Goal: Task Accomplishment & Management: Manage account settings

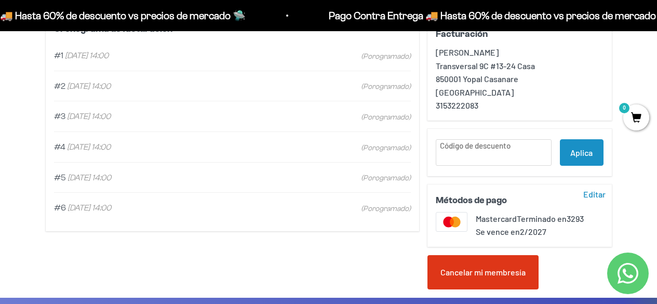
scroll to position [311, 0]
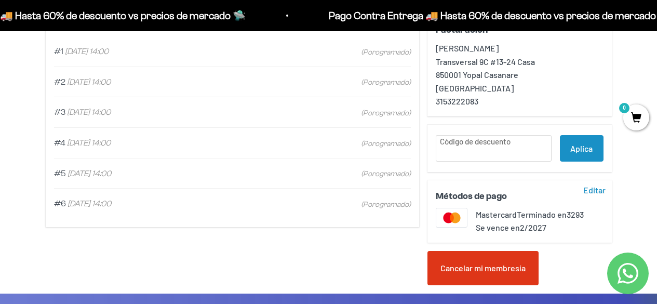
click at [482, 274] on div "Cancelar mi membresía" at bounding box center [482, 268] width 111 height 34
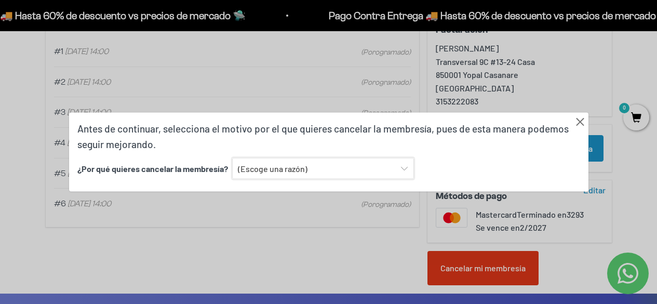
click at [332, 172] on select "(Escoge una razón) Encontré una opción con mejor sabor y variedad Encontré una …" at bounding box center [323, 168] width 182 height 22
select select "Ninguna de las anteriores"
click at [232, 157] on select "(Escoge una razón) Encontré una opción con mejor sabor y variedad Encontré una …" at bounding box center [323, 168] width 182 height 22
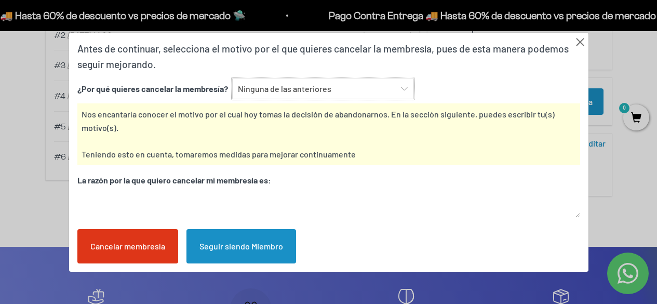
scroll to position [363, 0]
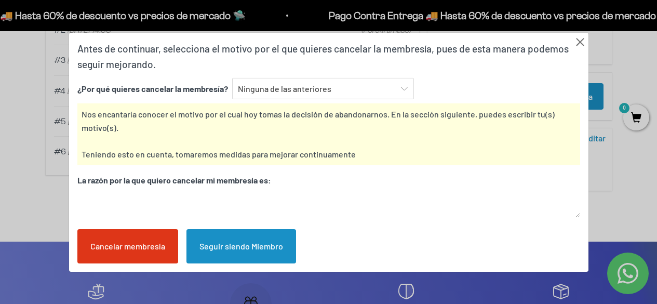
click at [125, 252] on div "Cancelar membresía" at bounding box center [127, 246] width 101 height 34
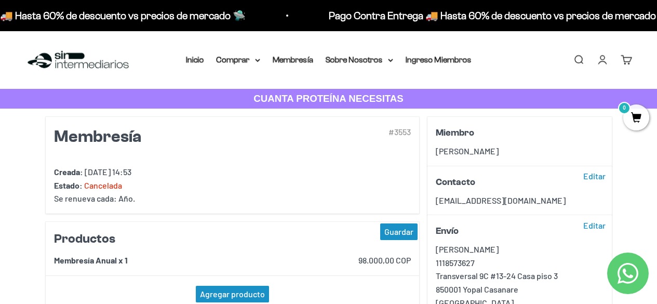
click at [603, 57] on link "Iniciar sesión" at bounding box center [601, 59] width 11 height 11
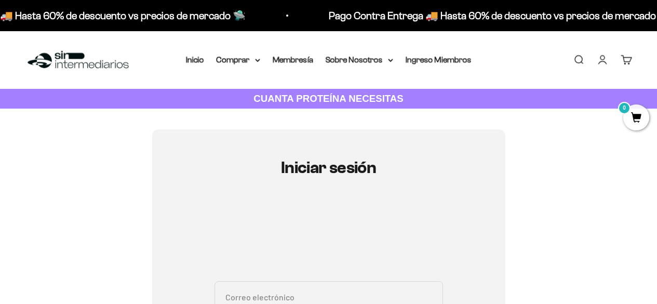
scroll to position [156, 0]
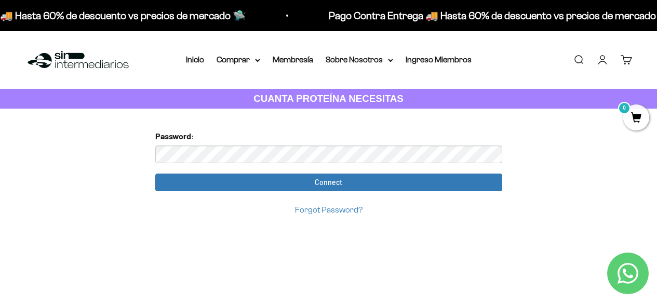
click at [155, 173] on input "Connect" at bounding box center [328, 182] width 347 height 18
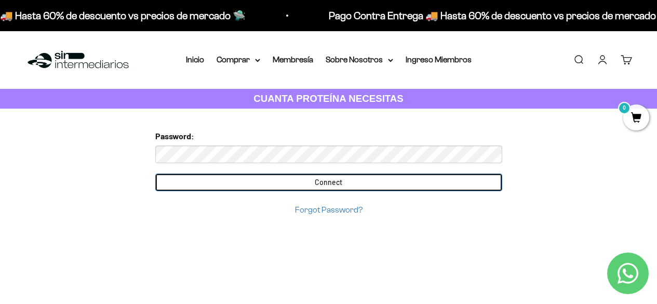
click at [330, 179] on input "Connect" at bounding box center [328, 182] width 347 height 18
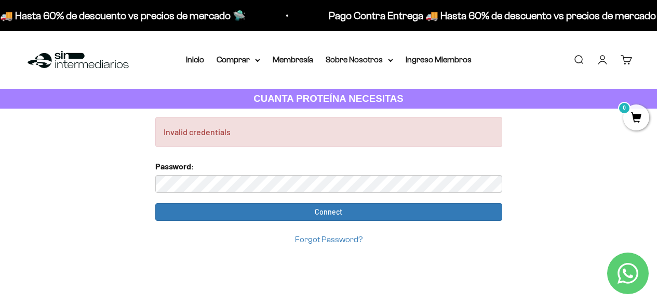
click at [155, 203] on input "Connect" at bounding box center [328, 212] width 347 height 18
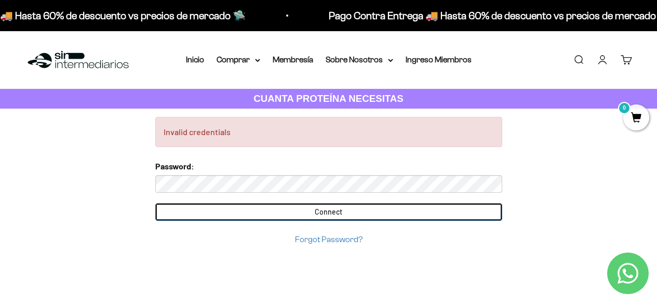
click at [285, 212] on input "Connect" at bounding box center [328, 212] width 347 height 18
click at [316, 214] on input "Connect" at bounding box center [328, 212] width 347 height 18
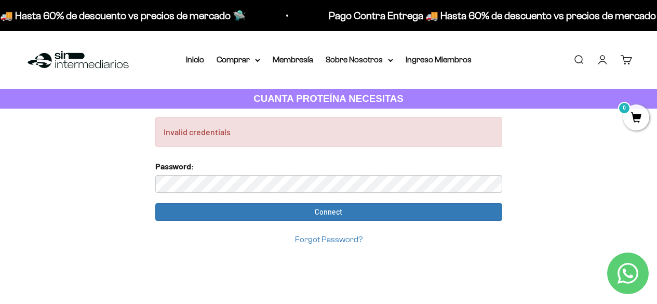
click at [330, 234] on div "Forgot Password?" at bounding box center [328, 239] width 347 height 14
click at [329, 243] on link "Forgot Password?" at bounding box center [328, 239] width 67 height 9
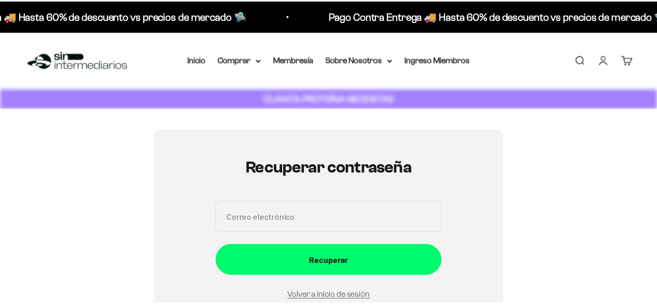
scroll to position [117, 0]
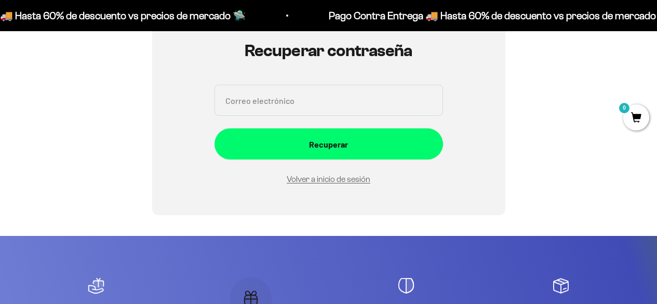
click at [291, 103] on input "Correo electrónico" at bounding box center [328, 100] width 228 height 31
type input "marlongsn10@gmail.com"
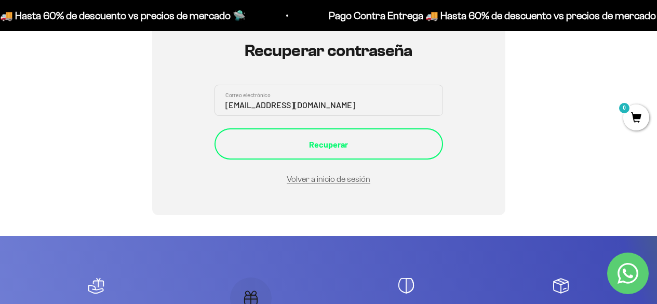
click at [329, 141] on div "Recuperar" at bounding box center [328, 144] width 187 height 13
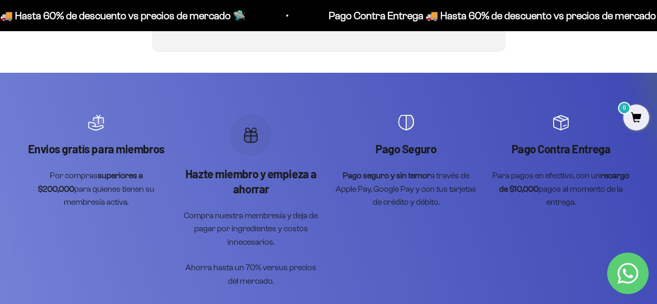
scroll to position [156, 0]
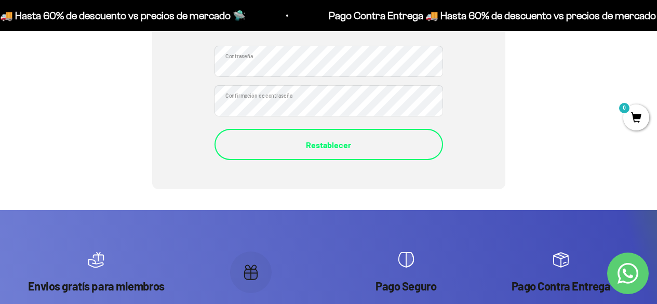
click at [309, 140] on div "Restablecer" at bounding box center [328, 144] width 187 height 13
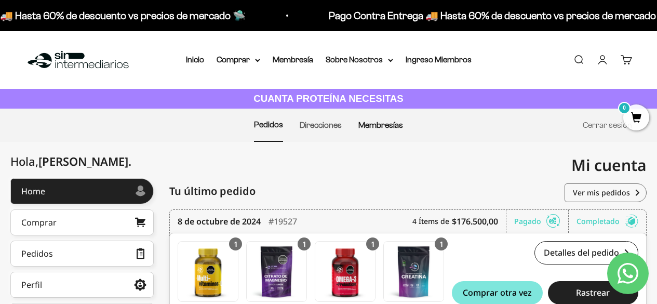
click at [383, 125] on link "Membresías" at bounding box center [380, 124] width 45 height 9
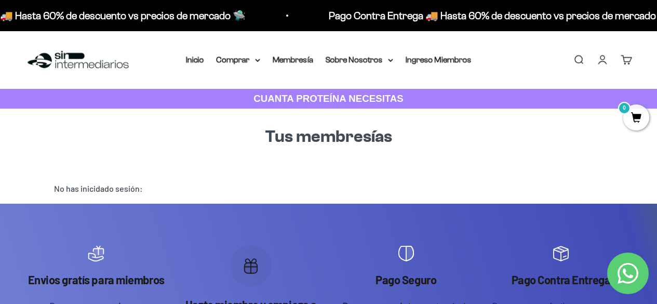
click at [293, 64] on li "Membresía" at bounding box center [293, 59] width 40 height 13
click at [291, 63] on link "Membresía" at bounding box center [293, 59] width 40 height 9
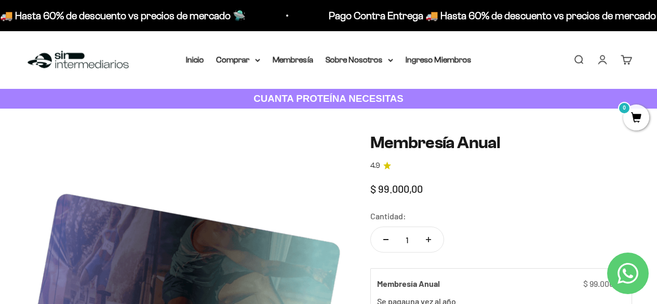
click at [605, 56] on link "Iniciar sesión" at bounding box center [601, 59] width 11 height 11
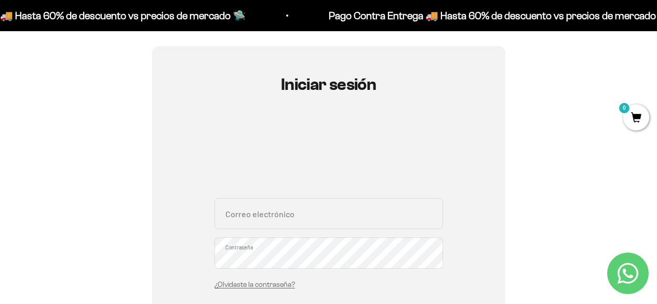
scroll to position [104, 0]
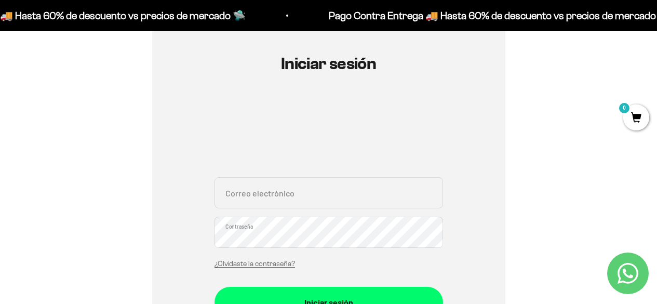
click at [282, 192] on input "Correo electrónico" at bounding box center [328, 192] width 228 height 31
type input "marlongsn10@gmail.com"
click at [214, 287] on button "Iniciar sesión" at bounding box center [328, 302] width 228 height 31
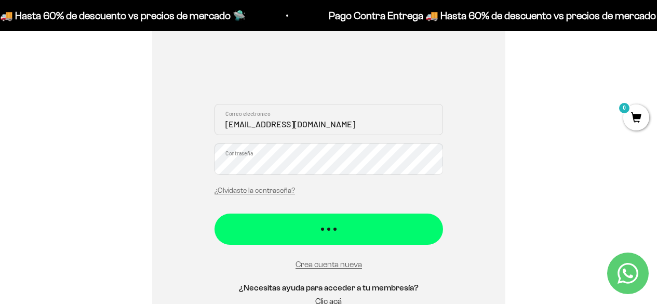
scroll to position [260, 0]
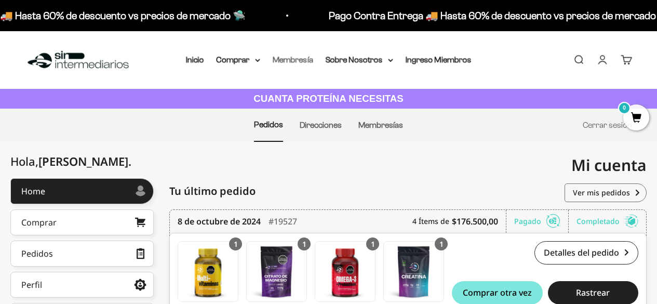
click at [299, 58] on link "Membresía" at bounding box center [293, 59] width 40 height 9
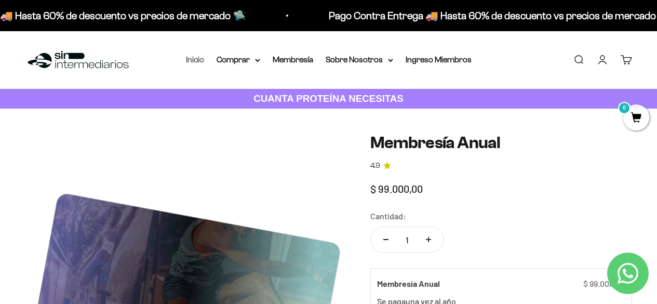
click at [199, 61] on link "Inicio" at bounding box center [195, 59] width 18 height 9
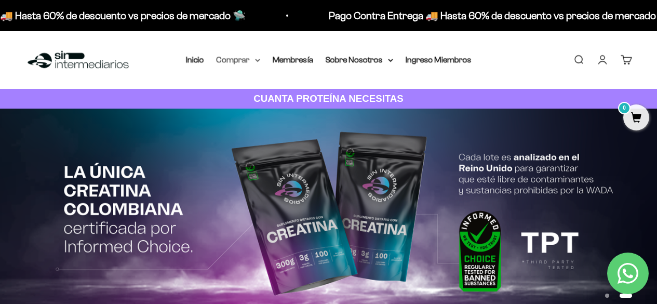
click at [254, 60] on summary "Comprar" at bounding box center [238, 59] width 44 height 13
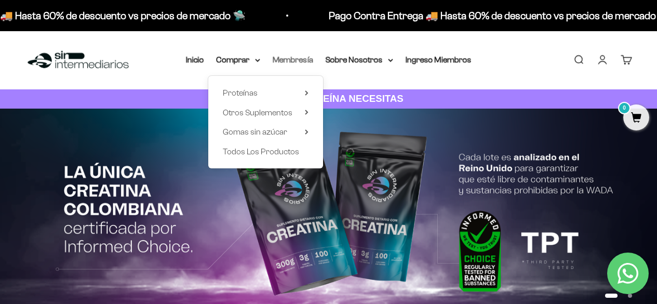
click at [307, 60] on link "Membresía" at bounding box center [293, 59] width 40 height 9
